Goal: Task Accomplishment & Management: Complete application form

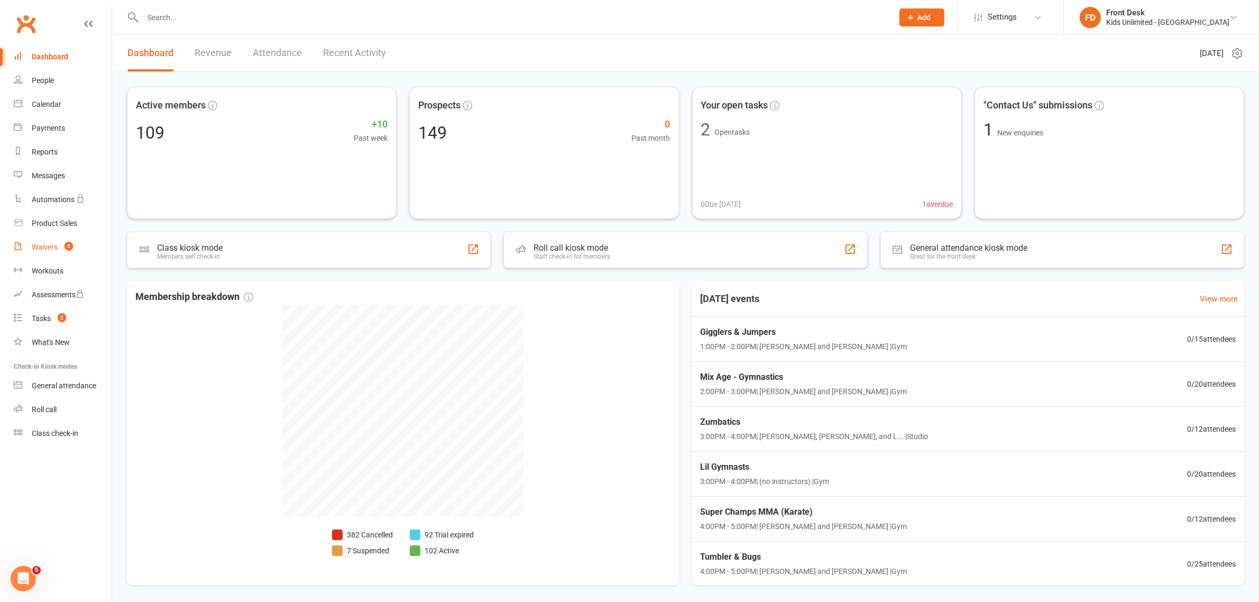
click at [38, 246] on div "Waivers" at bounding box center [45, 247] width 26 height 8
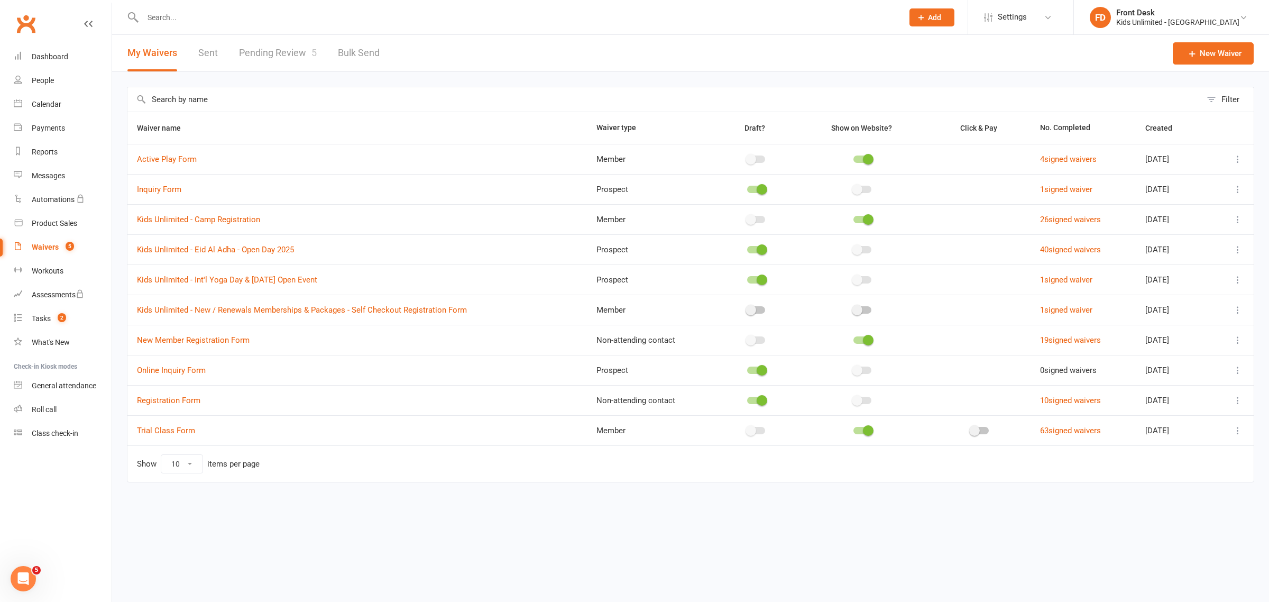
click at [281, 54] on link "Pending Review 5" at bounding box center [278, 53] width 78 height 36
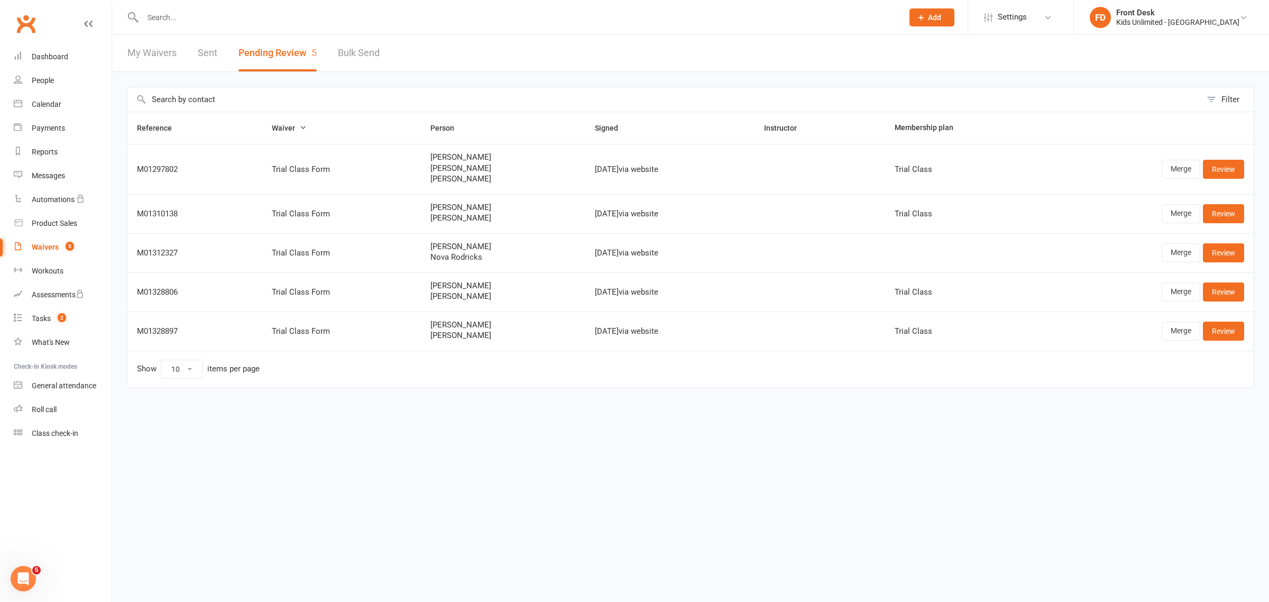
click at [197, 20] on input "text" at bounding box center [518, 17] width 756 height 15
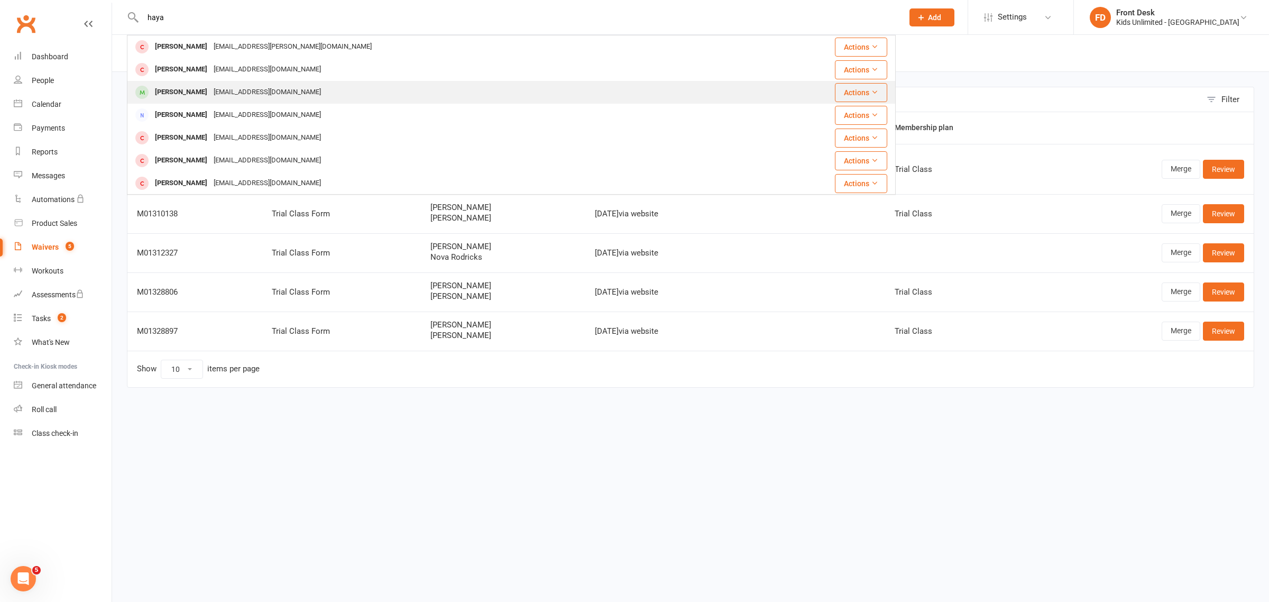
type input "haya"
click at [210, 91] on div "[EMAIL_ADDRESS][DOMAIN_NAME]" at bounding box center [267, 92] width 114 height 15
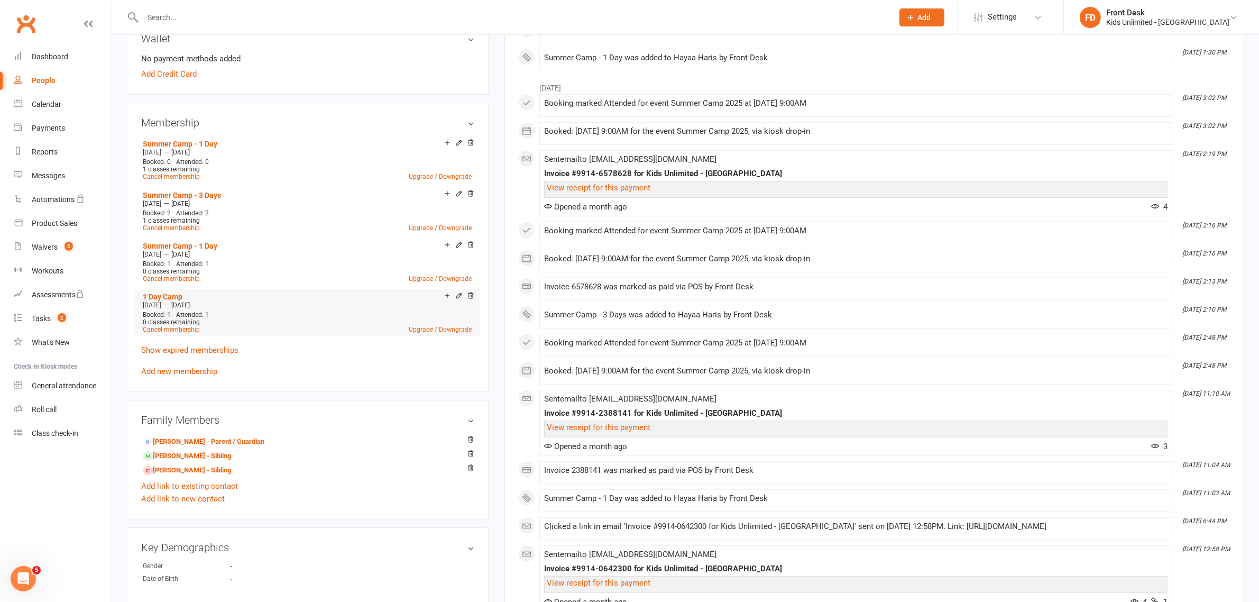
scroll to position [397, 0]
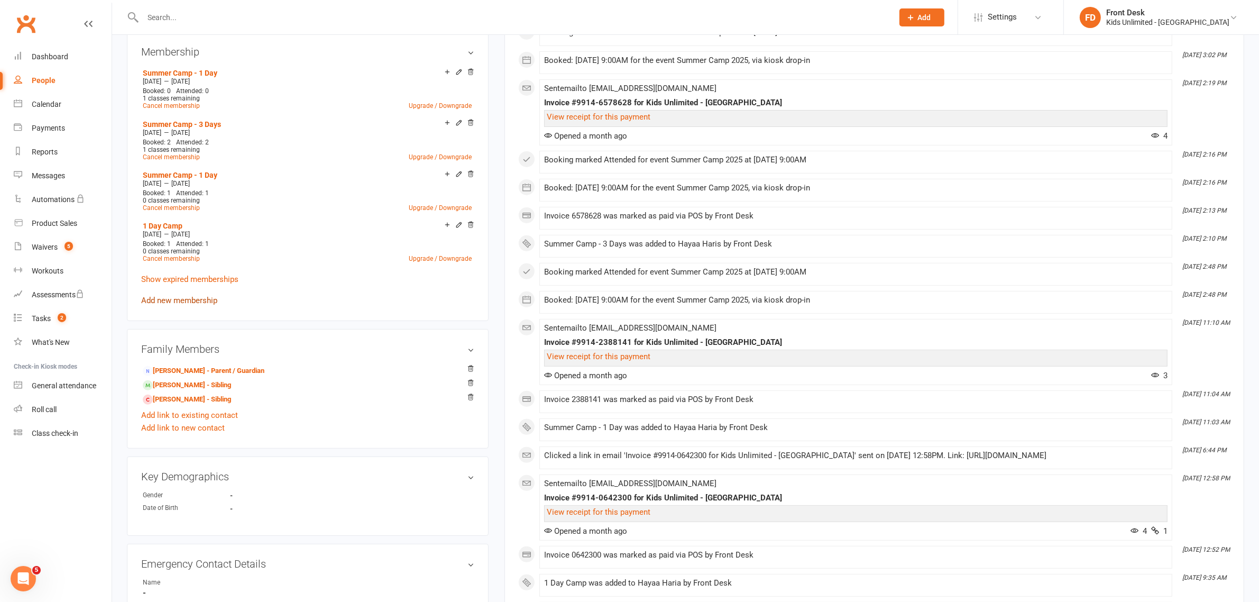
click at [192, 299] on link "Add new membership" at bounding box center [179, 301] width 76 height 10
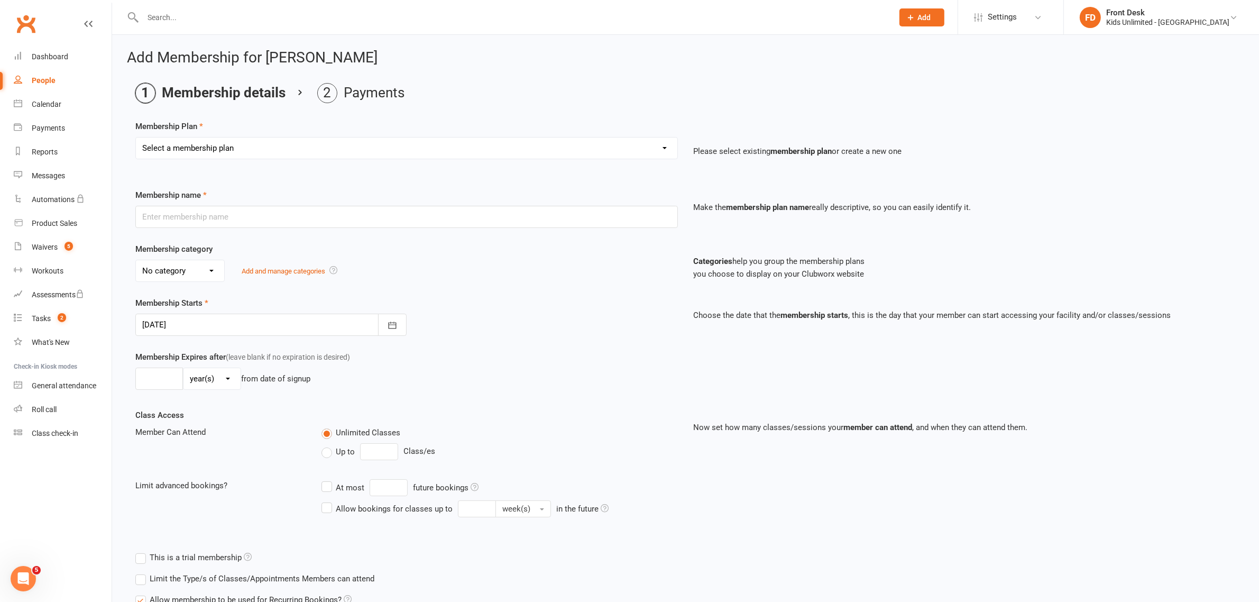
click at [272, 157] on select "Select a membership plan Create new Membership Plan Active Play - Free 1/2 Hour…" at bounding box center [406, 147] width 541 height 21
select select "12"
click at [136, 137] on select "Select a membership plan Create new Membership Plan Active Play - Free 1/2 Hour…" at bounding box center [406, 147] width 541 height 21
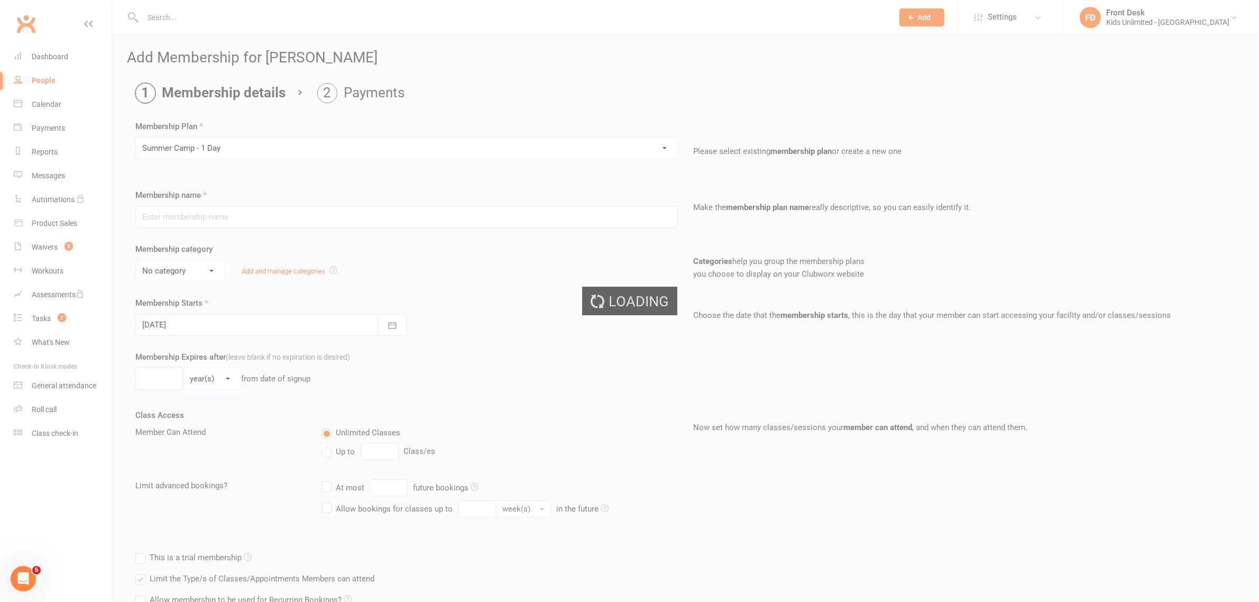
type input "Summer Camp - 1 Day"
select select "1"
type input "60"
select select "0"
type input "1"
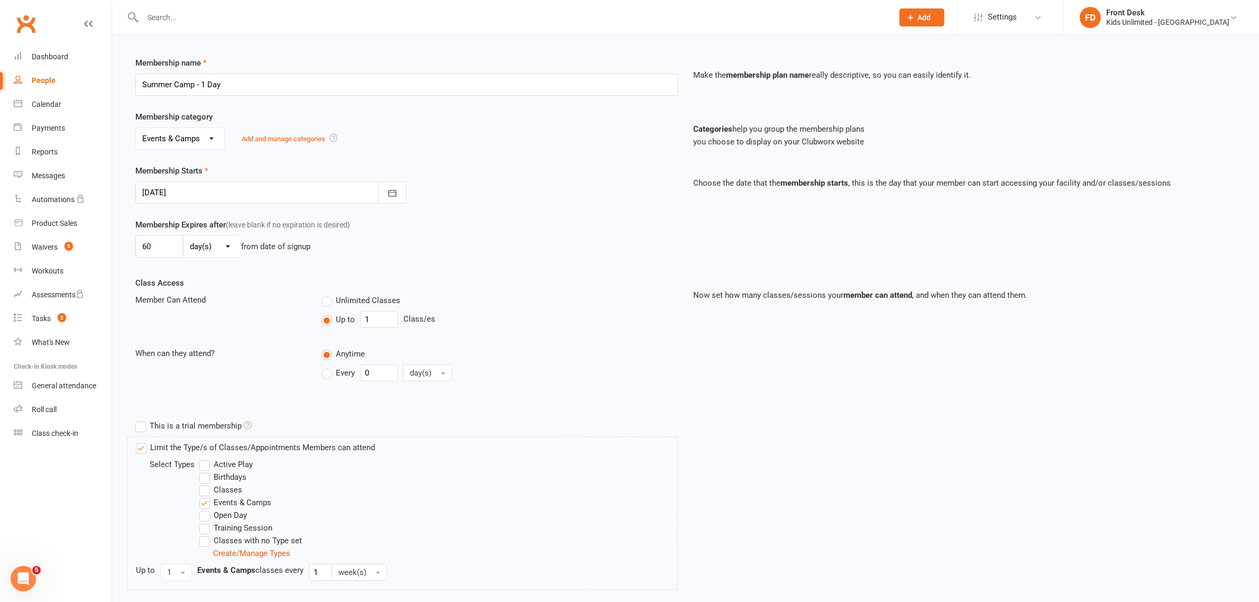
scroll to position [240, 0]
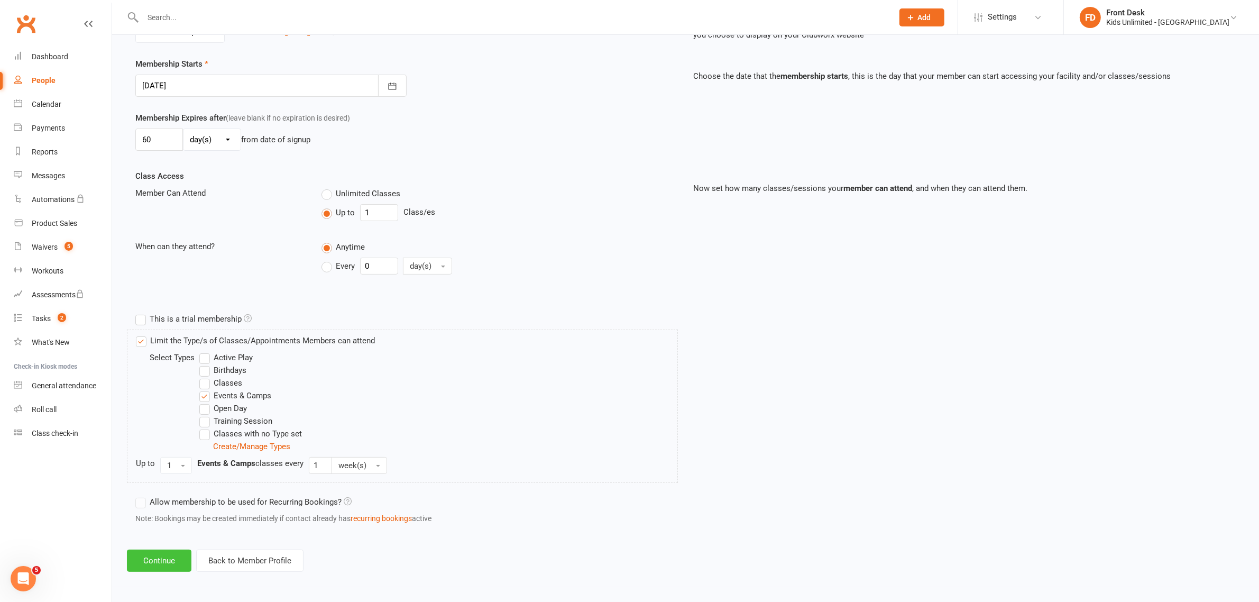
click at [178, 559] on button "Continue" at bounding box center [159, 560] width 65 height 22
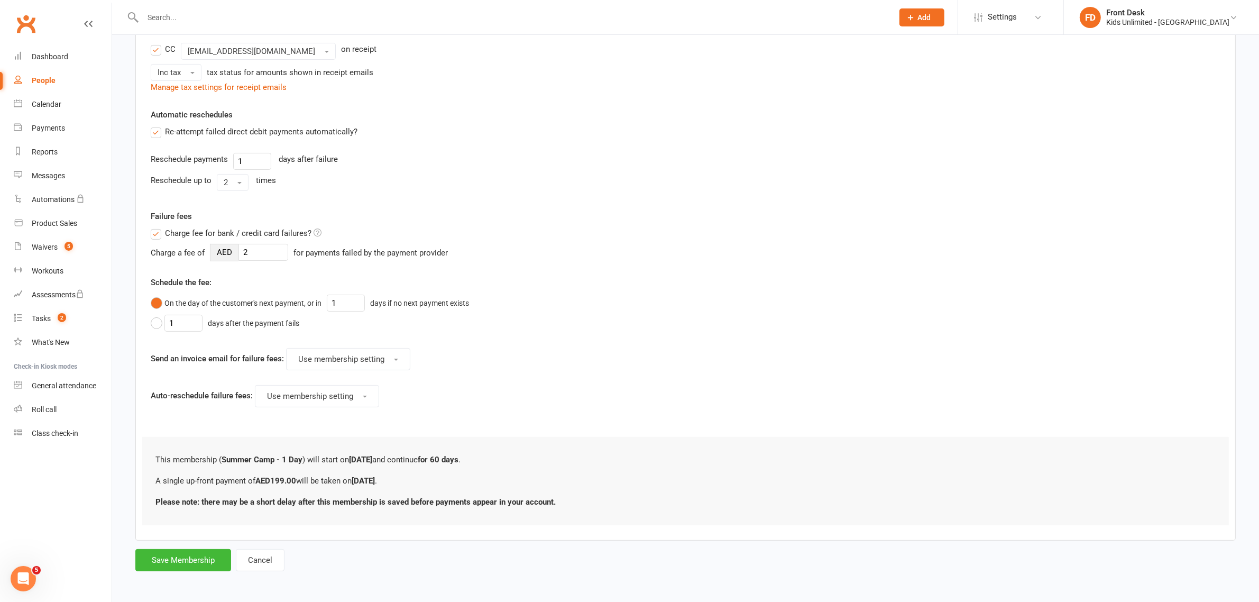
scroll to position [0, 0]
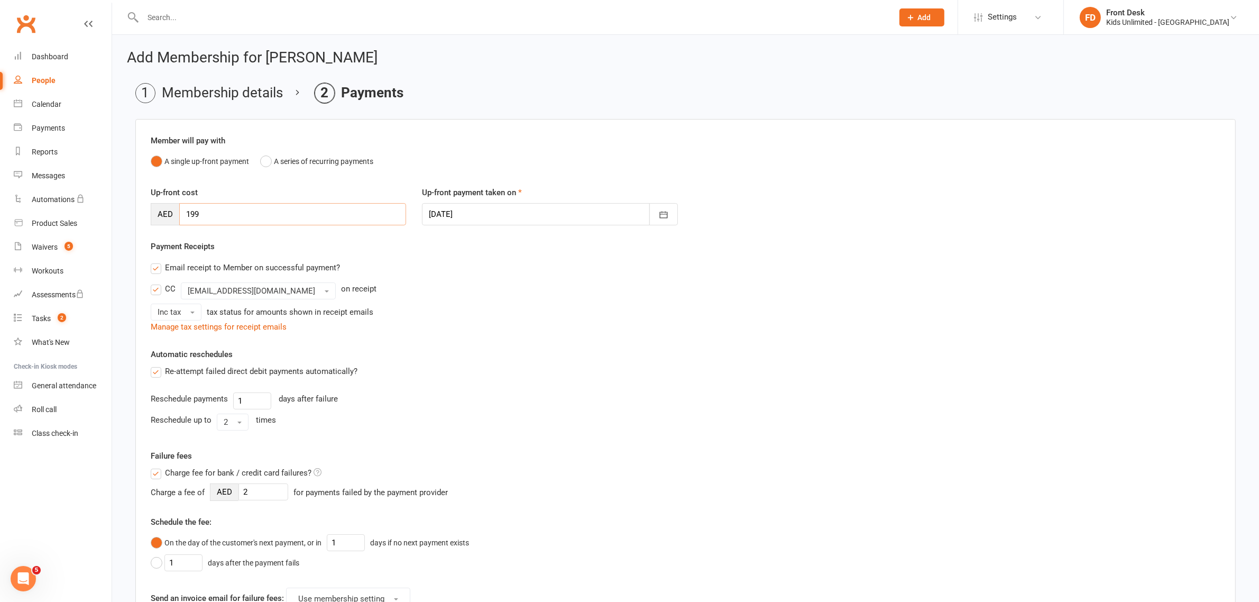
drag, startPoint x: 353, startPoint y: 223, endPoint x: 2, endPoint y: 223, distance: 351.1
click at [2, 223] on ui-view "Prospect Member Non-attending contact Class / event Appointment Task Membership…" at bounding box center [629, 415] width 1259 height 825
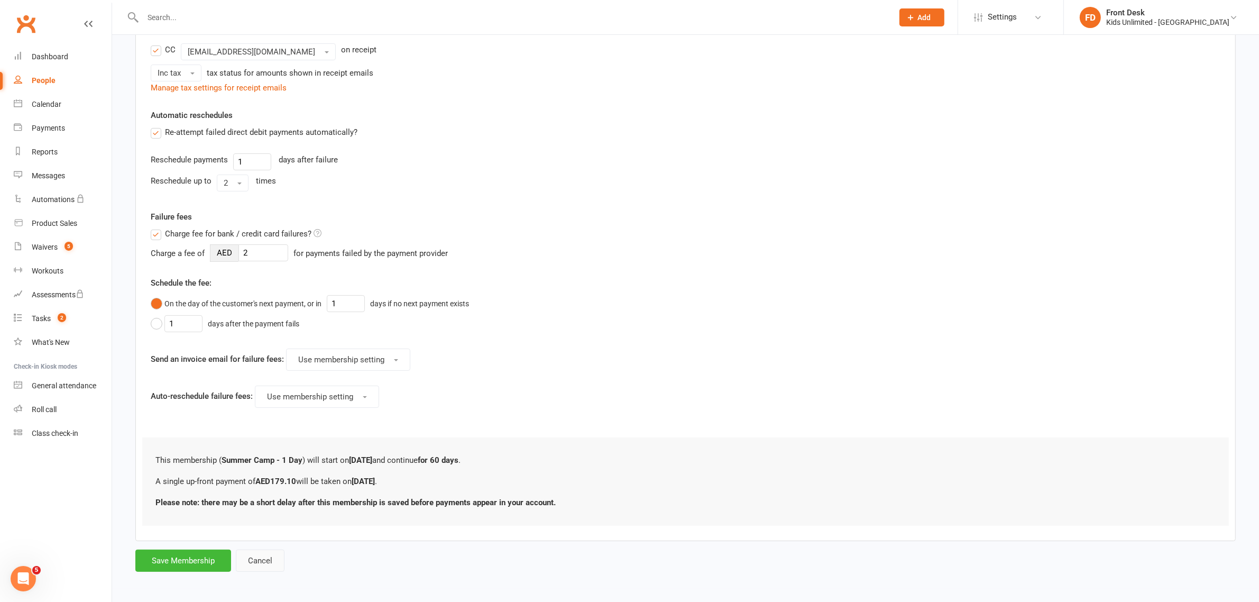
scroll to position [243, 0]
type input "179.10"
click at [213, 553] on button "Save Membership" at bounding box center [183, 558] width 96 height 22
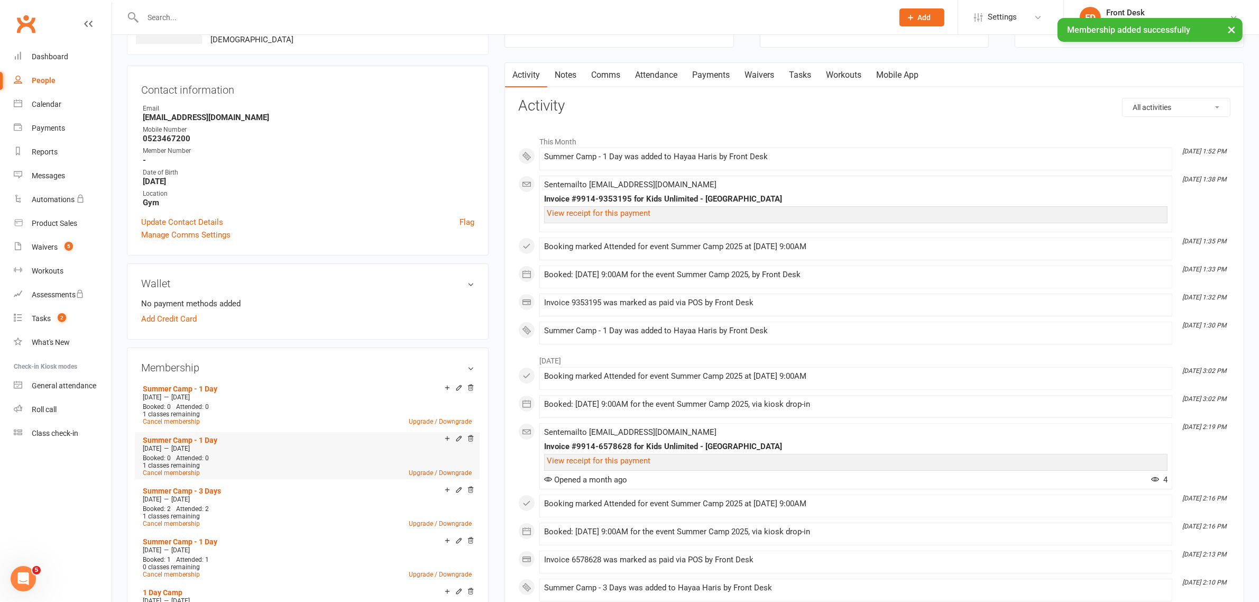
scroll to position [264, 0]
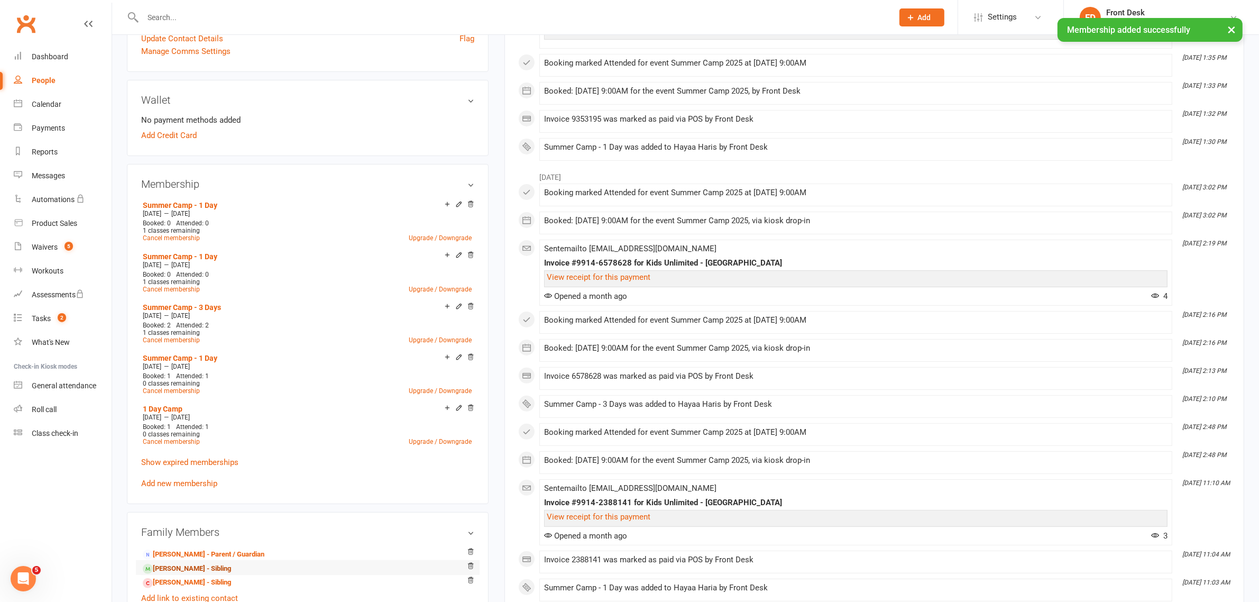
click at [179, 563] on link "[PERSON_NAME] - Sibling" at bounding box center [187, 568] width 88 height 11
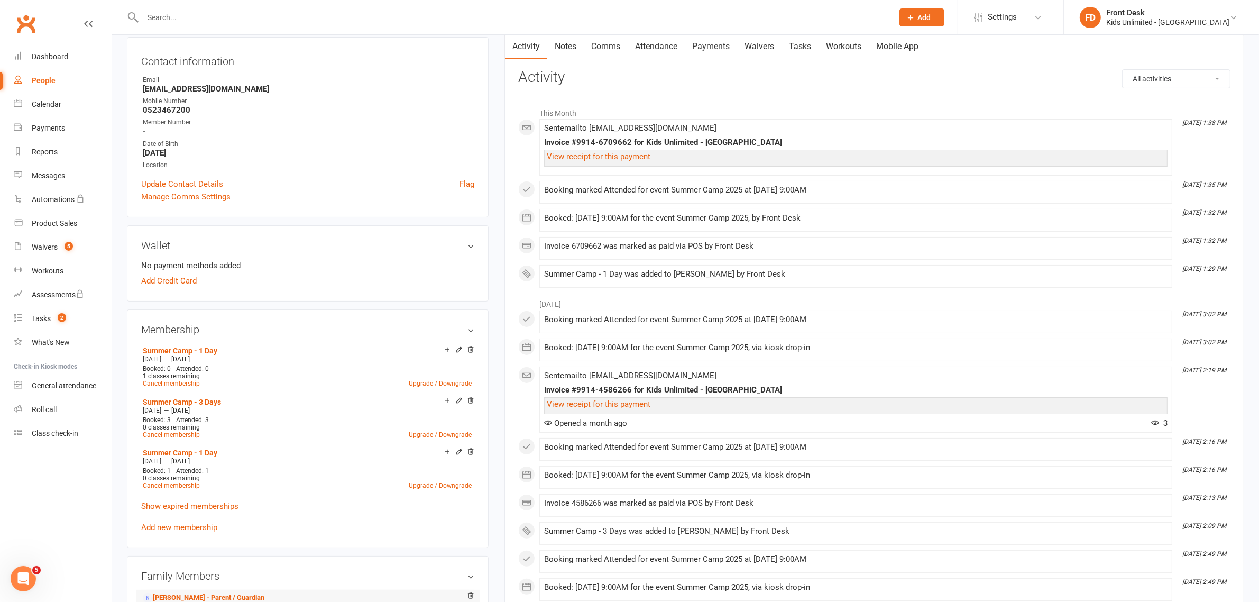
scroll to position [132, 0]
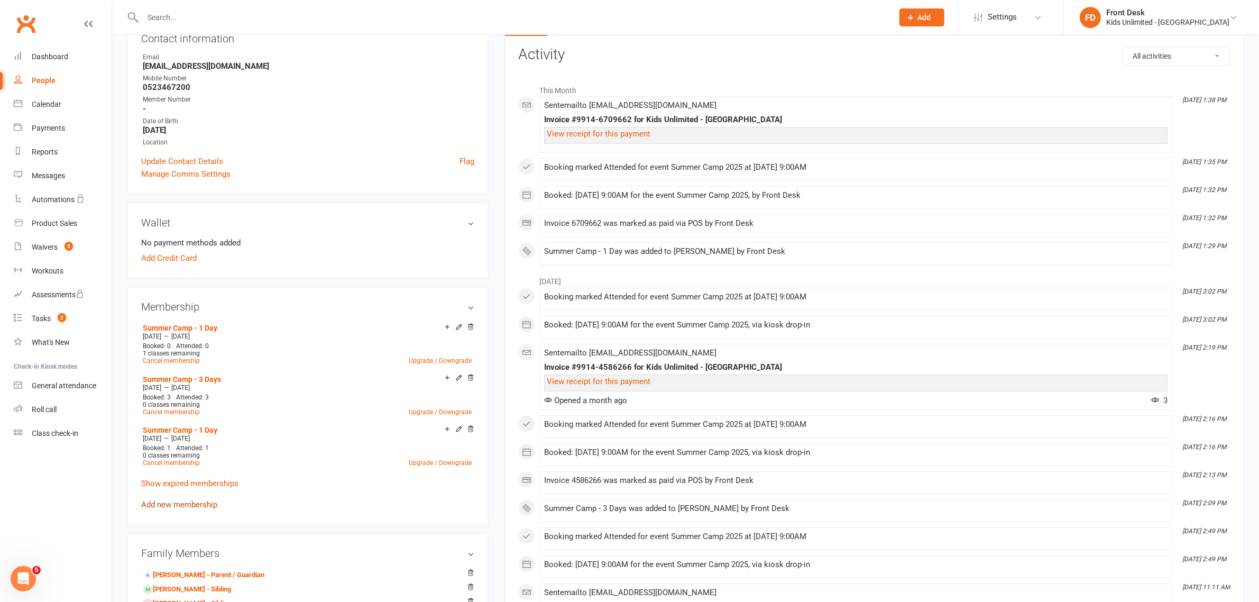
click at [194, 505] on link "Add new membership" at bounding box center [179, 505] width 76 height 10
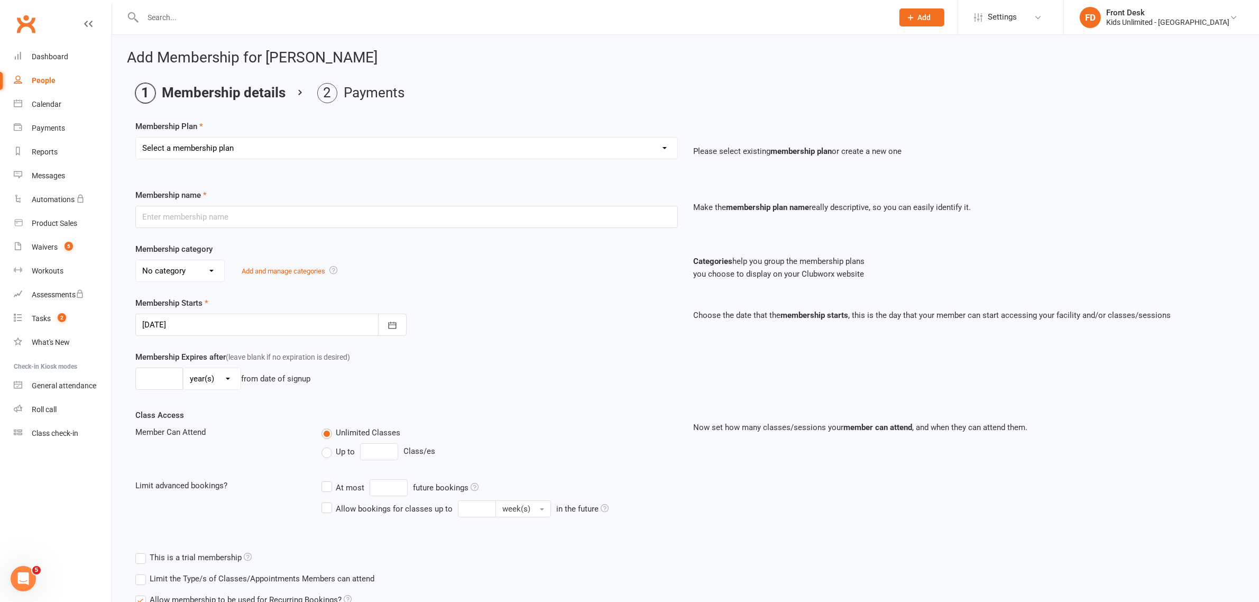
click at [266, 143] on select "Select a membership plan Create new Membership Plan Active Play - Free 1/2 Hour…" at bounding box center [406, 147] width 541 height 21
select select "12"
click at [136, 137] on select "Select a membership plan Create new Membership Plan Active Play - Free 1/2 Hour…" at bounding box center [406, 147] width 541 height 21
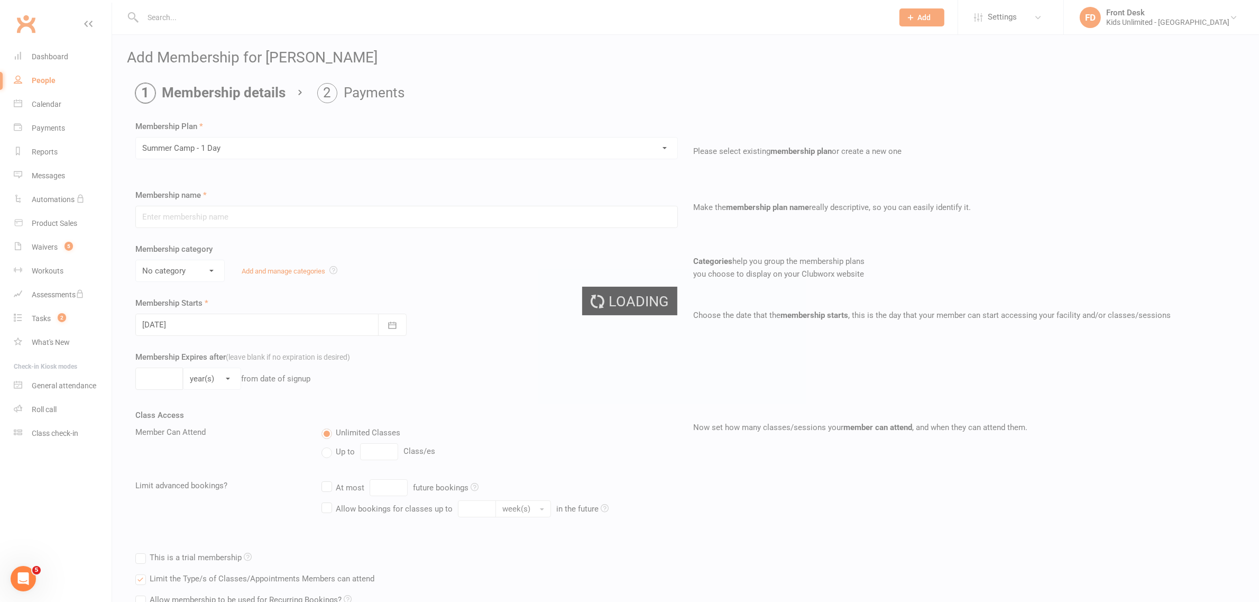
type input "Summer Camp - 1 Day"
select select "1"
type input "60"
select select "0"
type input "1"
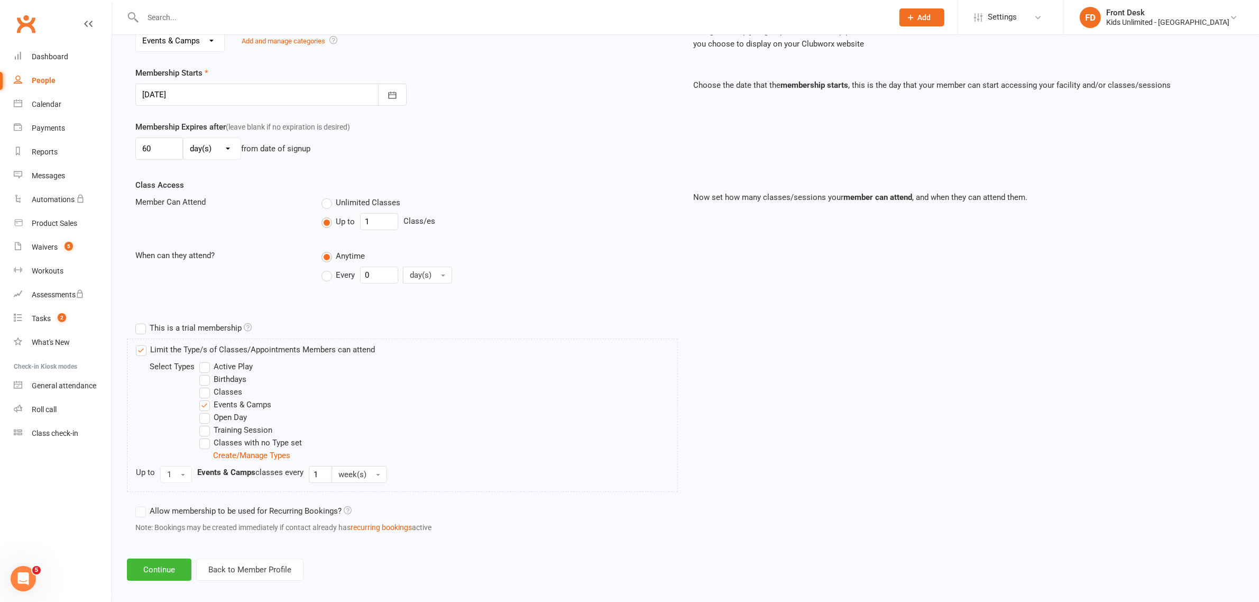
scroll to position [240, 0]
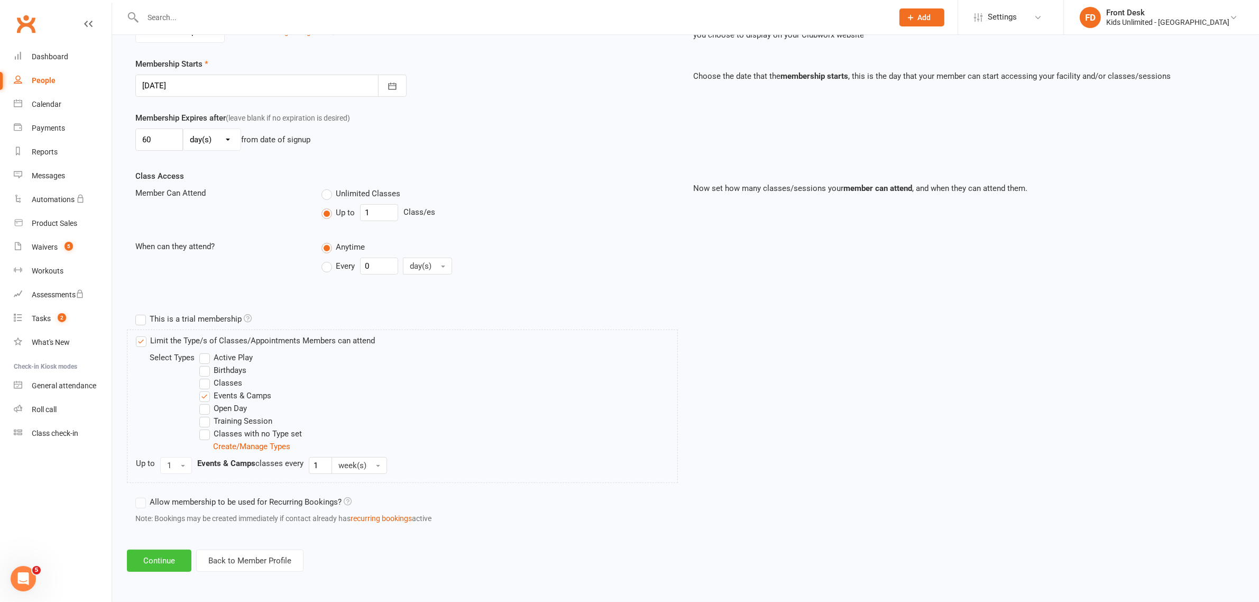
click at [186, 567] on button "Continue" at bounding box center [159, 560] width 65 height 22
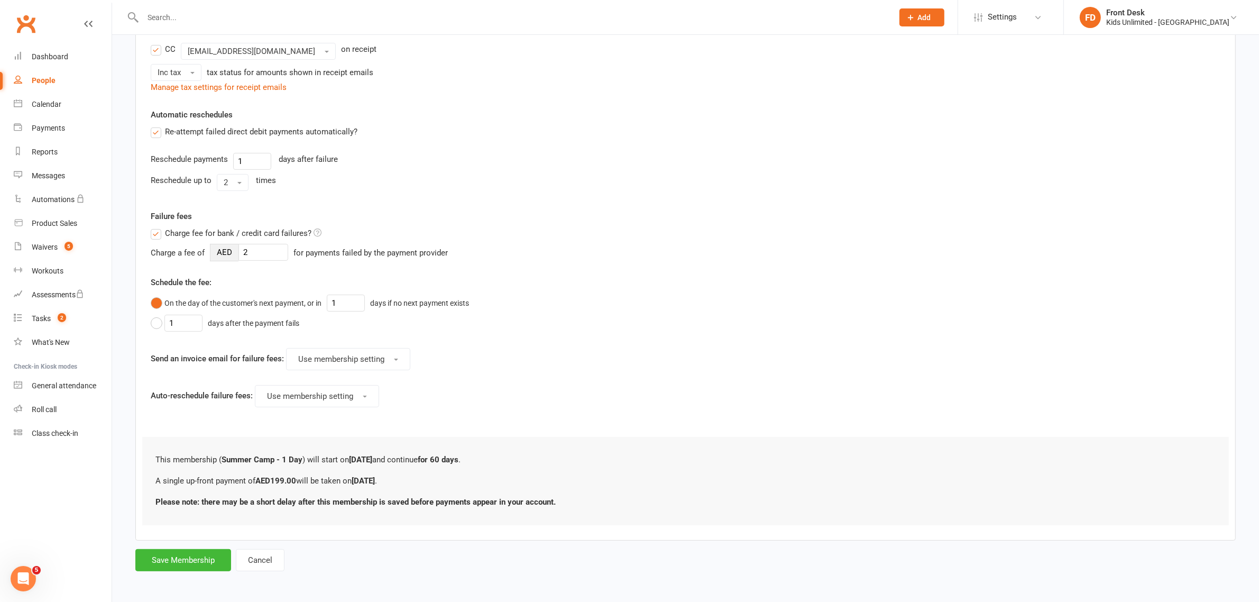
scroll to position [0, 0]
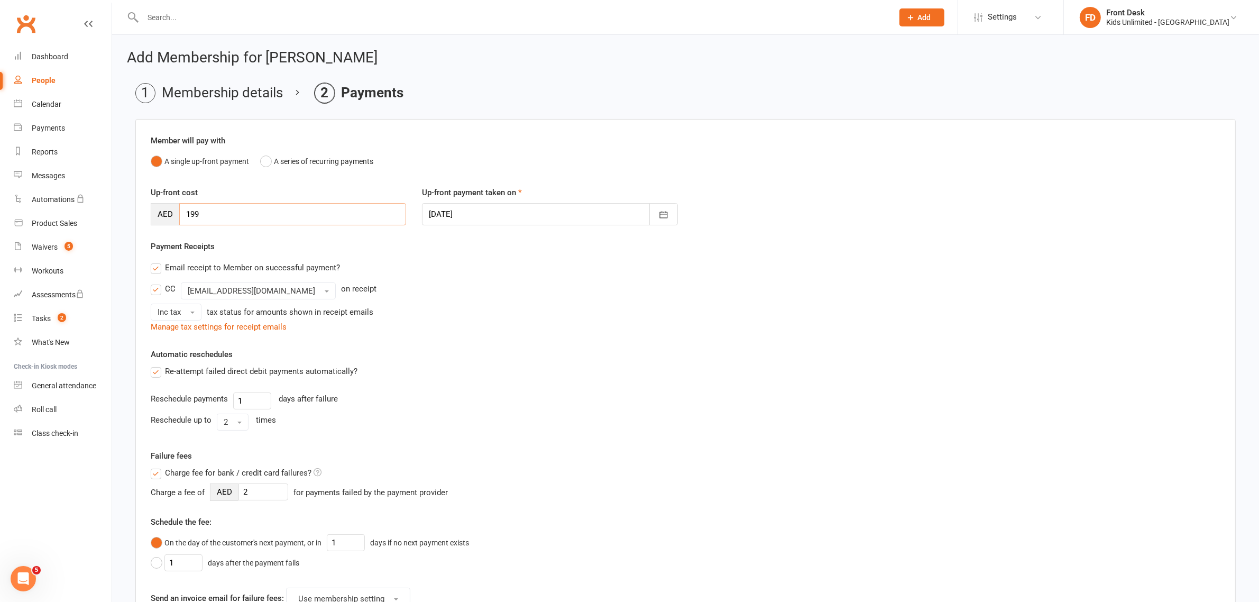
drag, startPoint x: 217, startPoint y: 216, endPoint x: 122, endPoint y: 215, distance: 94.7
click at [122, 215] on div "Add Membership for [PERSON_NAME] Membership details Payments Member will pay wi…" at bounding box center [685, 431] width 1147 height 793
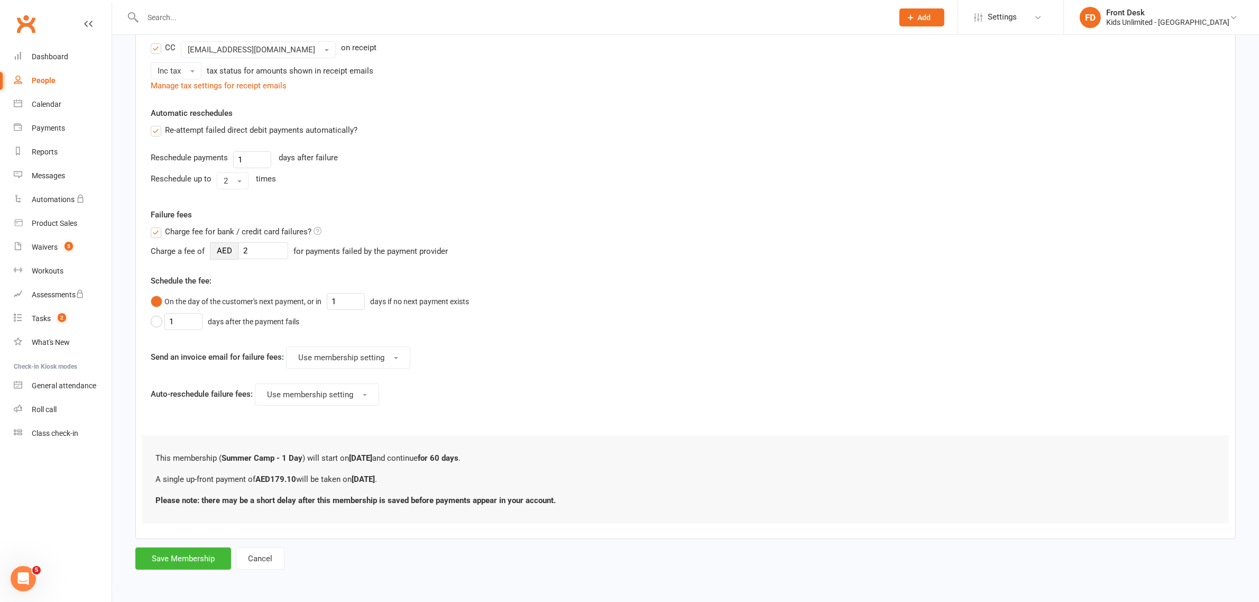
scroll to position [243, 0]
type input "179.10"
click at [179, 552] on button "Save Membership" at bounding box center [183, 558] width 96 height 22
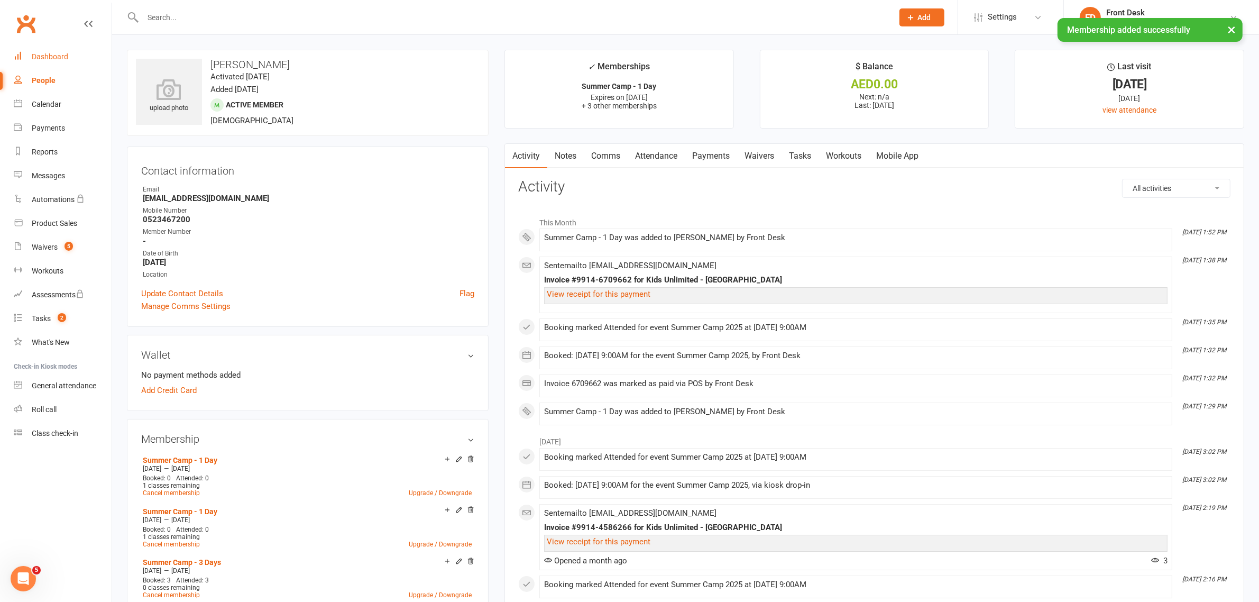
click at [54, 54] on div "Dashboard" at bounding box center [50, 56] width 36 height 8
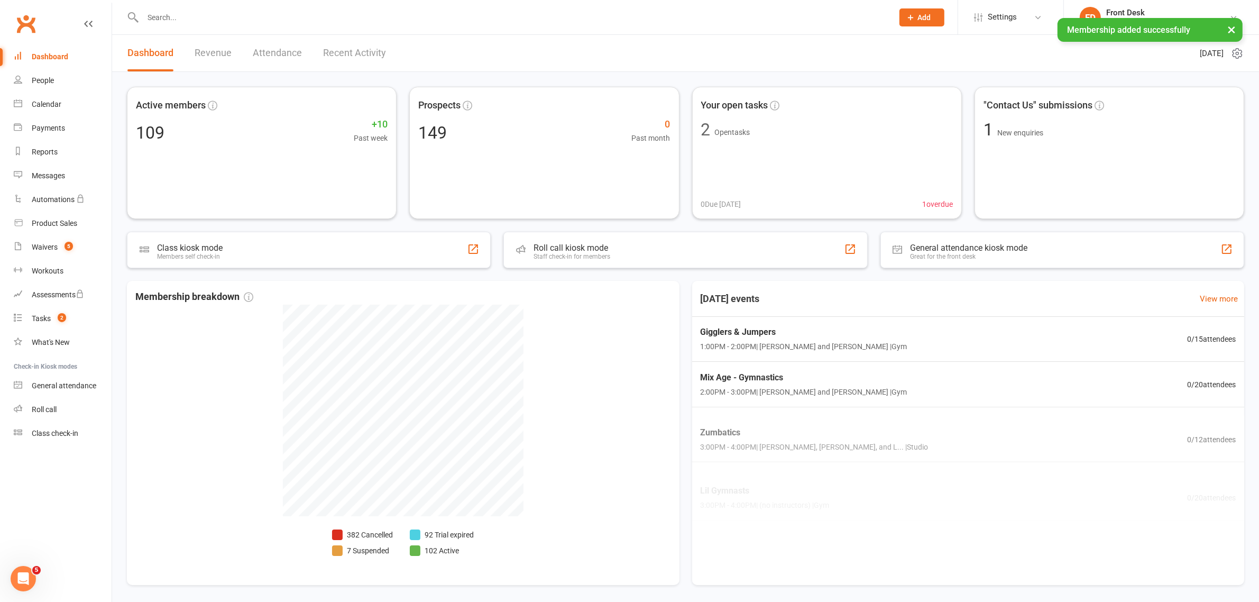
click at [204, 51] on link "Revenue" at bounding box center [213, 53] width 37 height 36
